Goal: Find specific page/section: Find specific page/section

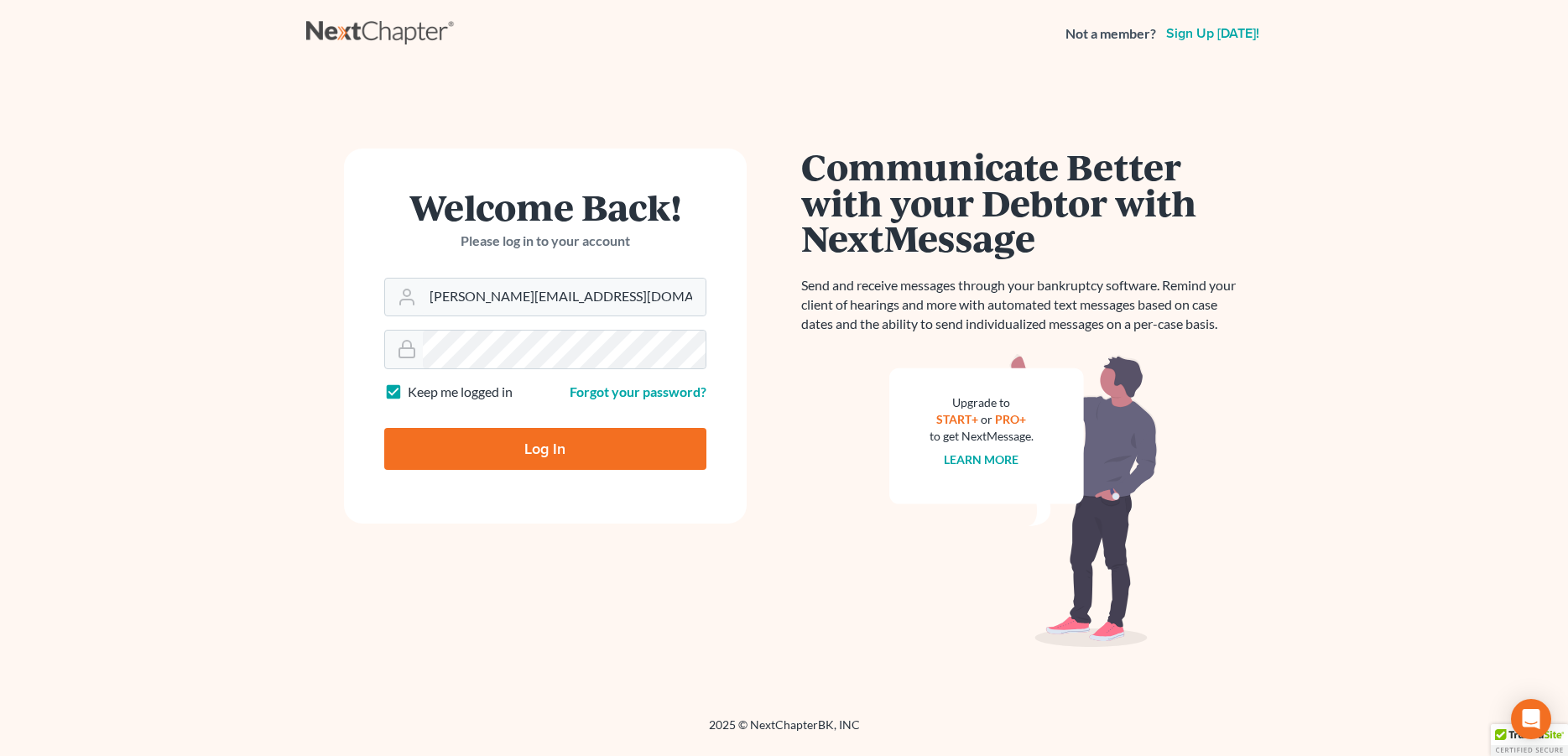
type input "donna@hollandlaw970.com"
click at [472, 443] on input "Log In" at bounding box center [545, 448] width 323 height 42
type input "Thinking..."
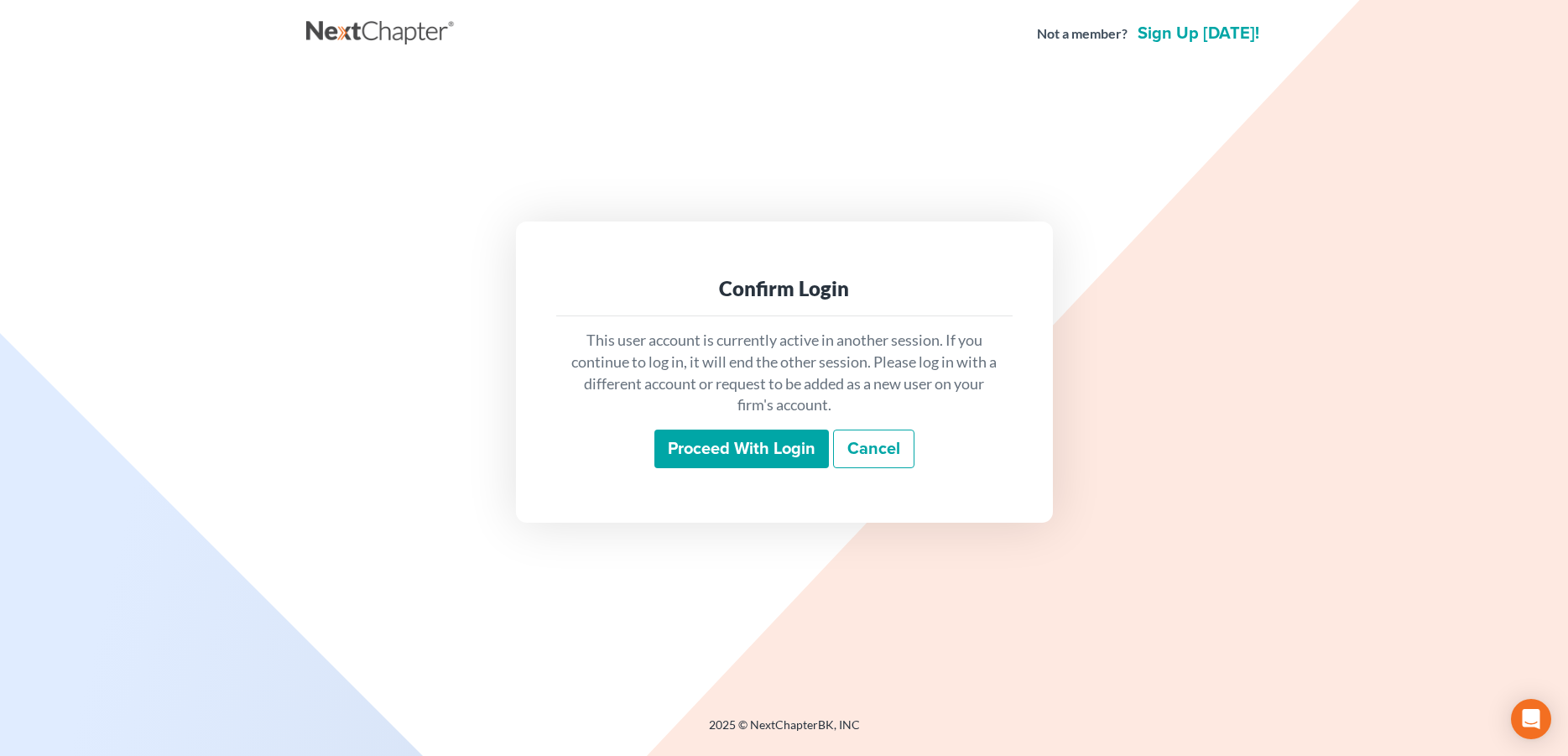
click at [761, 457] on input "Proceed with login" at bounding box center [741, 448] width 174 height 38
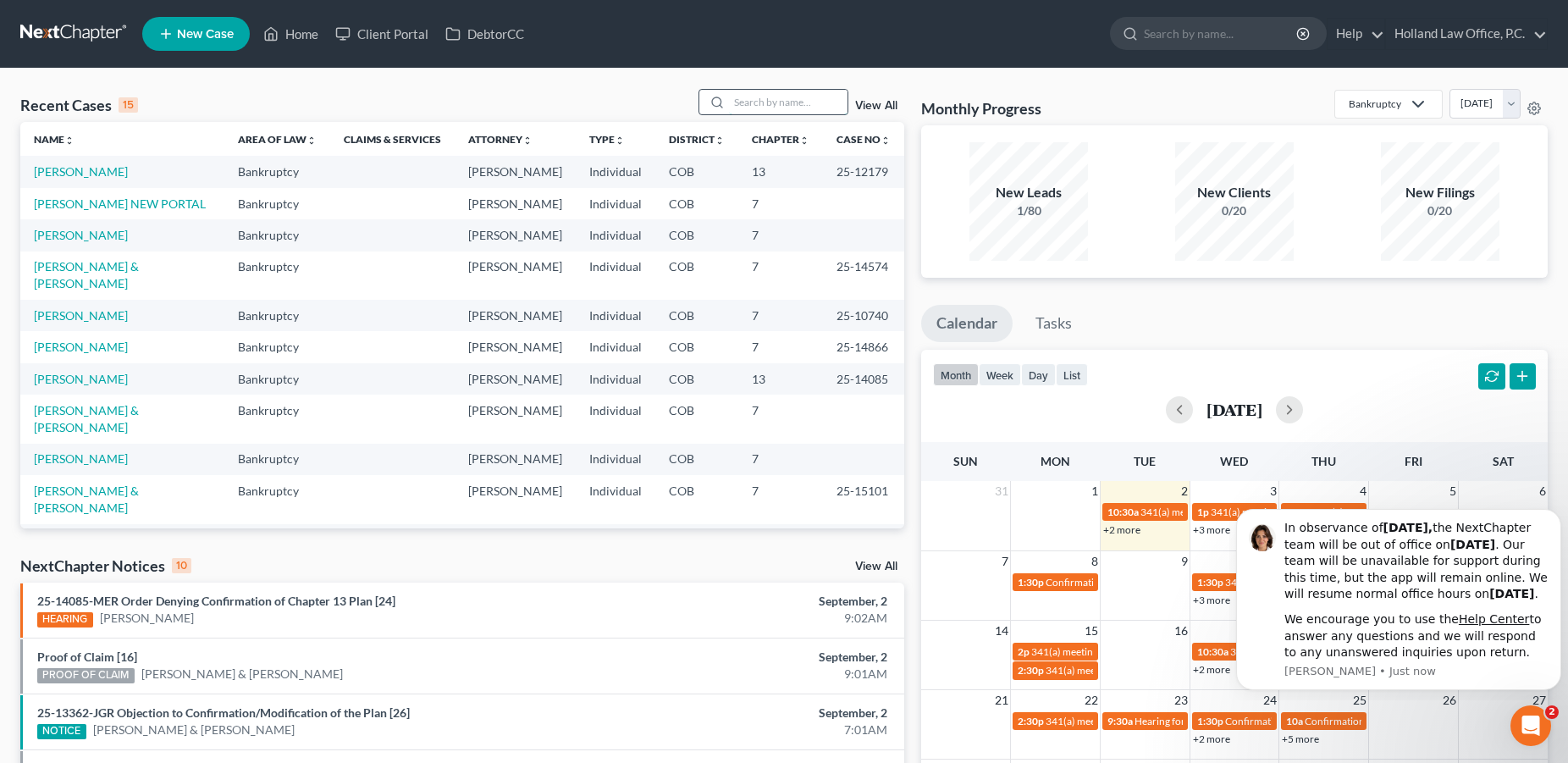
click at [821, 100] on input "search" at bounding box center [788, 101] width 118 height 24
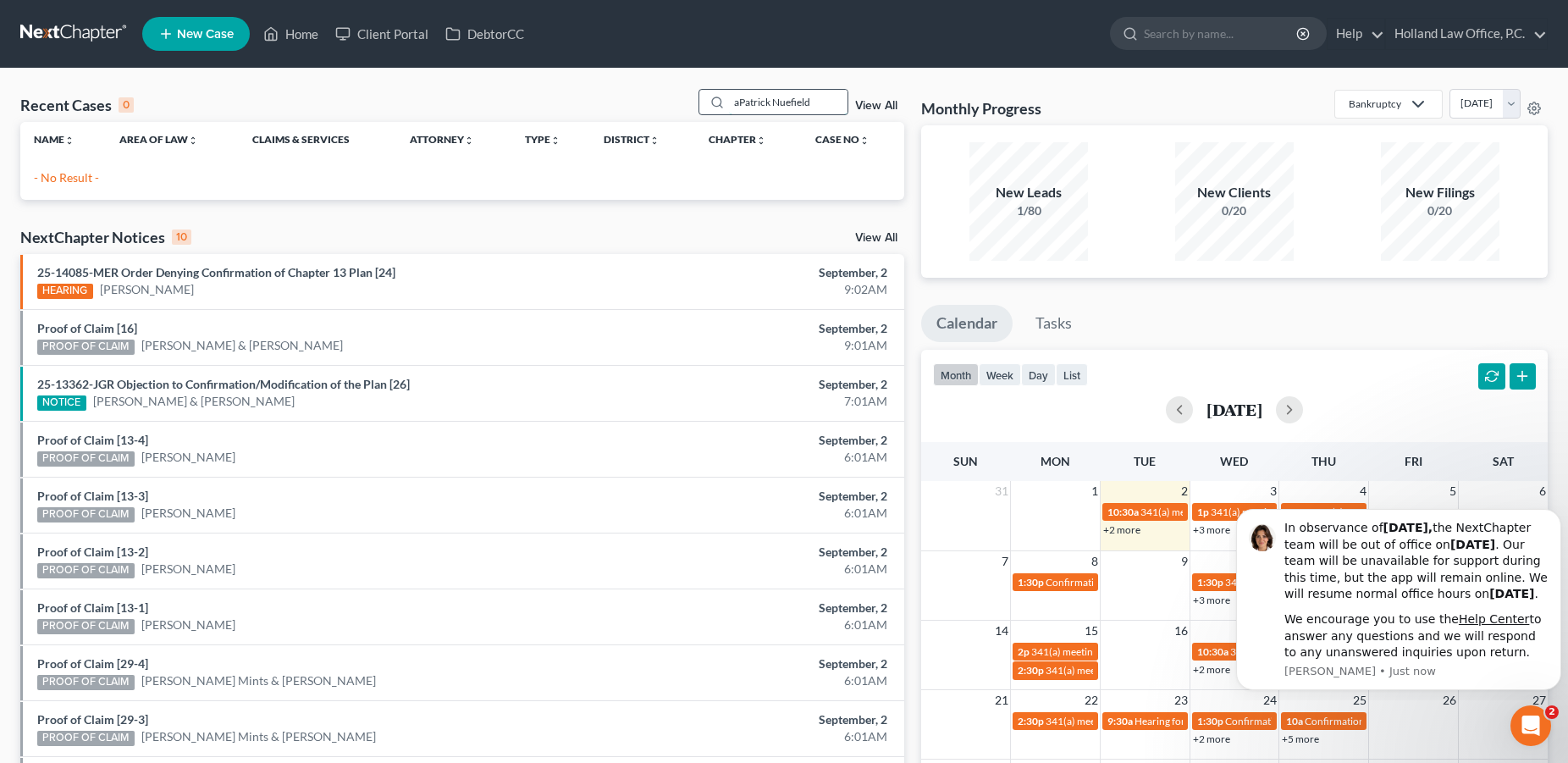
click at [729, 104] on input "aPatrick Nuefield" at bounding box center [788, 101] width 118 height 24
drag, startPoint x: 803, startPoint y: 104, endPoint x: 715, endPoint y: 100, distance: 88.1
click at [729, 100] on input "Patrick Nuefield" at bounding box center [788, 101] width 118 height 24
type input "Neufeld"
